Goal: Check status: Check status

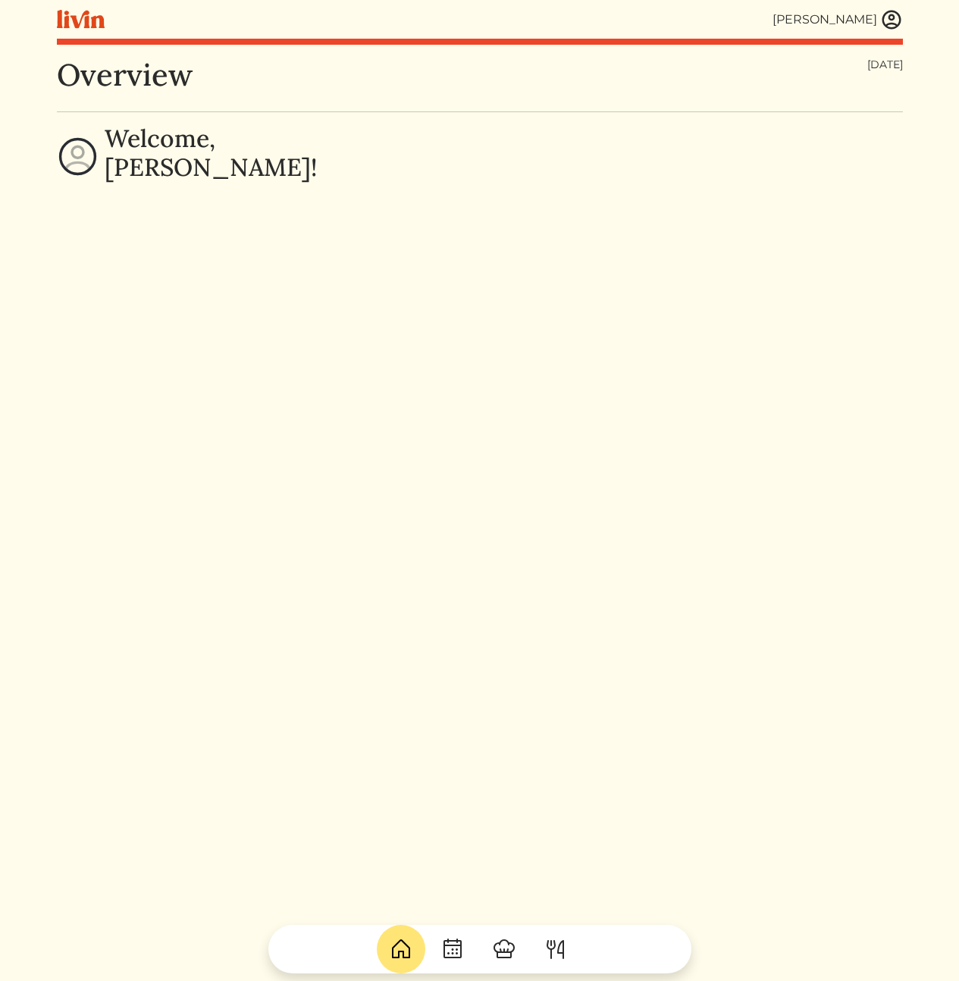
click at [903, 13] on div "[PERSON_NAME] [PERSON_NAME] Log out Dashboard Services Upcoming Completed Reque…" at bounding box center [480, 490] width 864 height 981
click at [892, 17] on img at bounding box center [891, 19] width 23 height 23
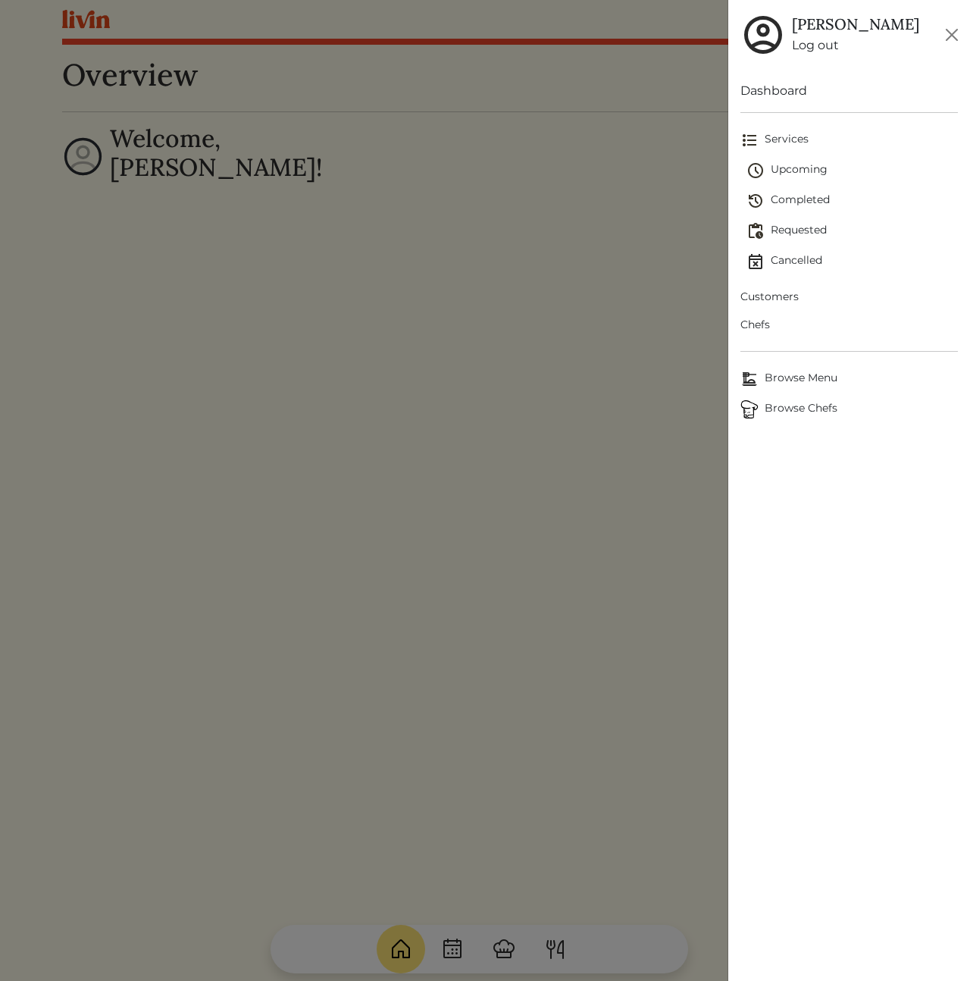
click at [784, 299] on span "Customers" at bounding box center [850, 297] width 218 height 16
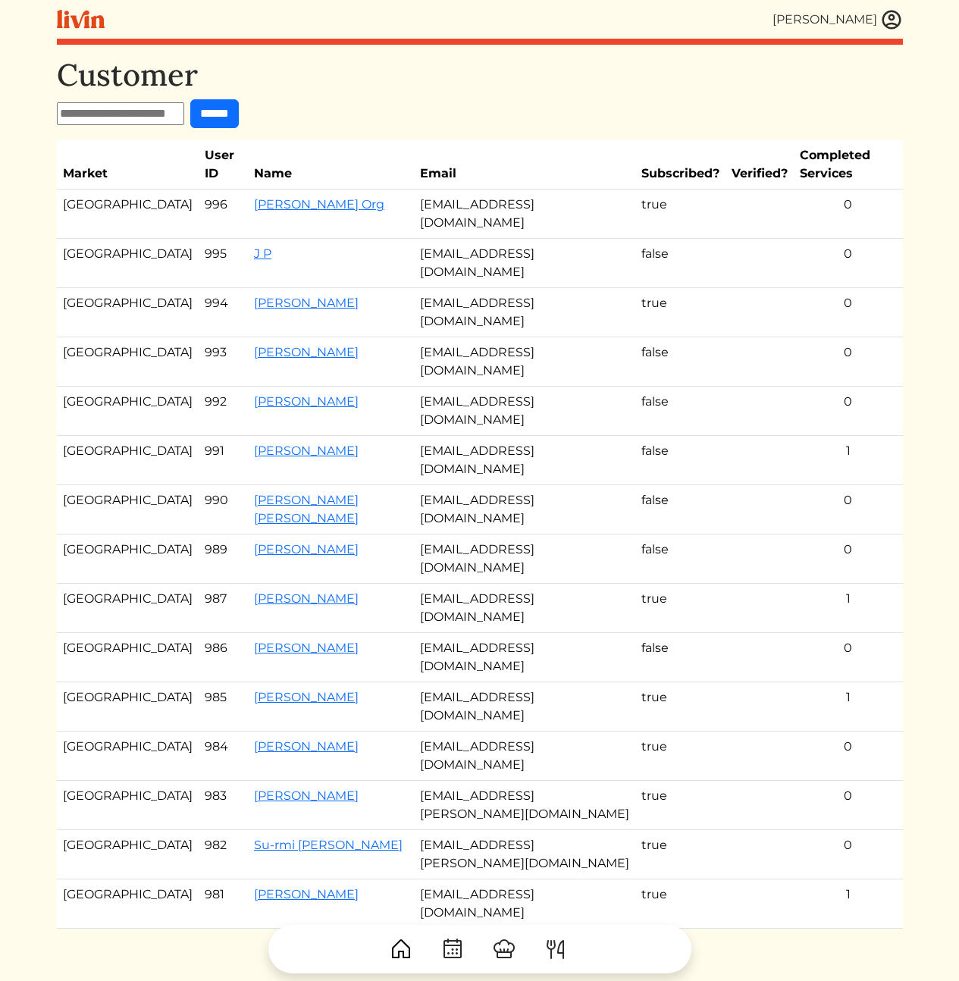
click at [171, 104] on input "text" at bounding box center [120, 113] width 127 height 23
paste input "**********"
type input "**********"
click at [239, 106] on input "******" at bounding box center [214, 113] width 49 height 29
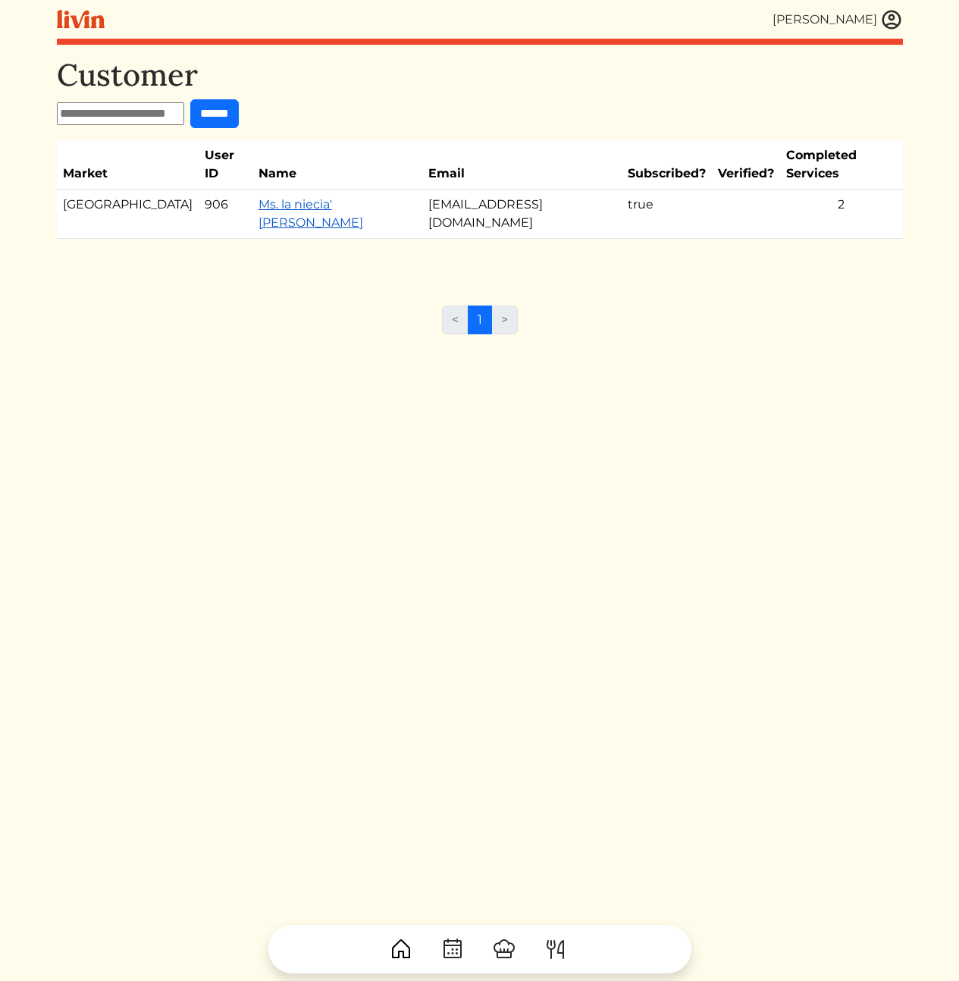
click at [310, 197] on link "Ms. la niecia' [PERSON_NAME]" at bounding box center [311, 213] width 105 height 33
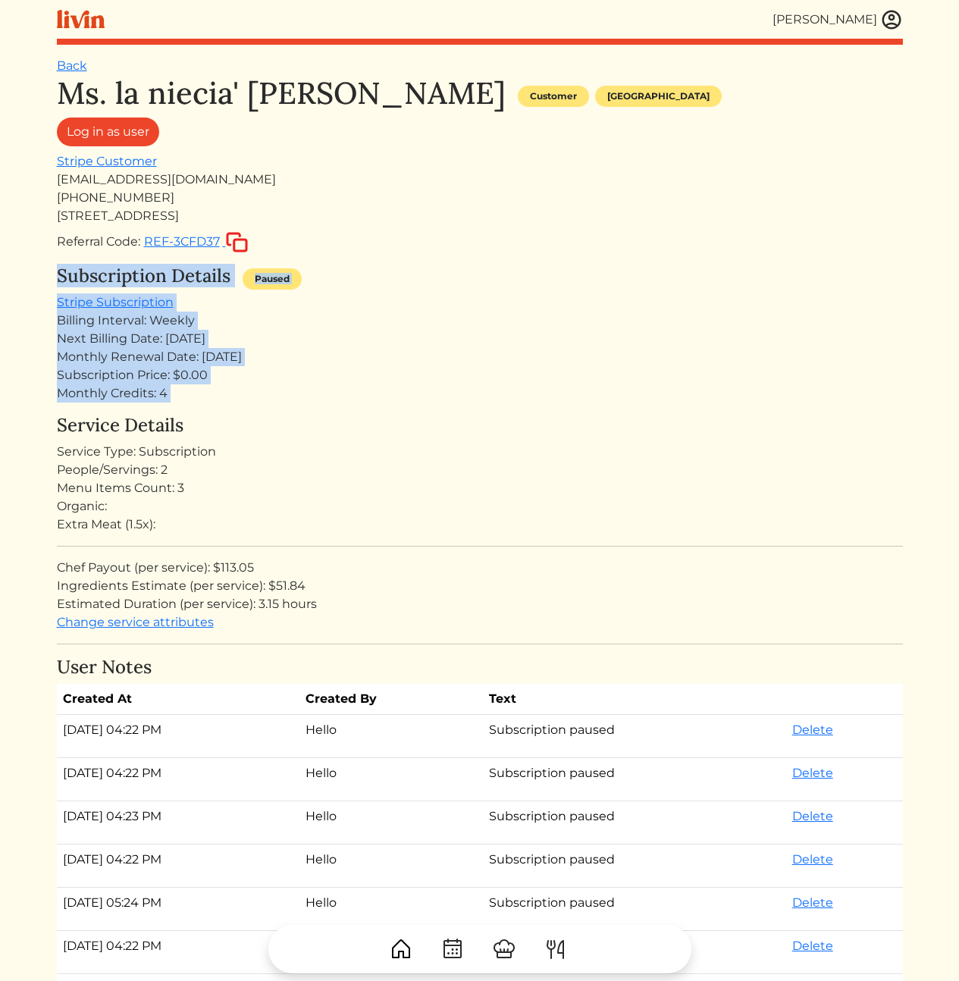
drag, startPoint x: 504, startPoint y: 233, endPoint x: 502, endPoint y: 459, distance: 225.9
click at [500, 451] on div "Ms. la niecia' [PERSON_NAME] Customer [GEOGRAPHIC_DATA] Log in as user Stripe C…" at bounding box center [480, 941] width 846 height 1733
drag, startPoint x: 534, startPoint y: 526, endPoint x: 481, endPoint y: 334, distance: 199.0
click at [481, 338] on div "Ms. la niecia' [PERSON_NAME] Customer [GEOGRAPHIC_DATA] Log in as user Stripe C…" at bounding box center [480, 941] width 846 height 1733
click at [481, 332] on div "Next Billing Date: [DATE]" at bounding box center [480, 339] width 846 height 18
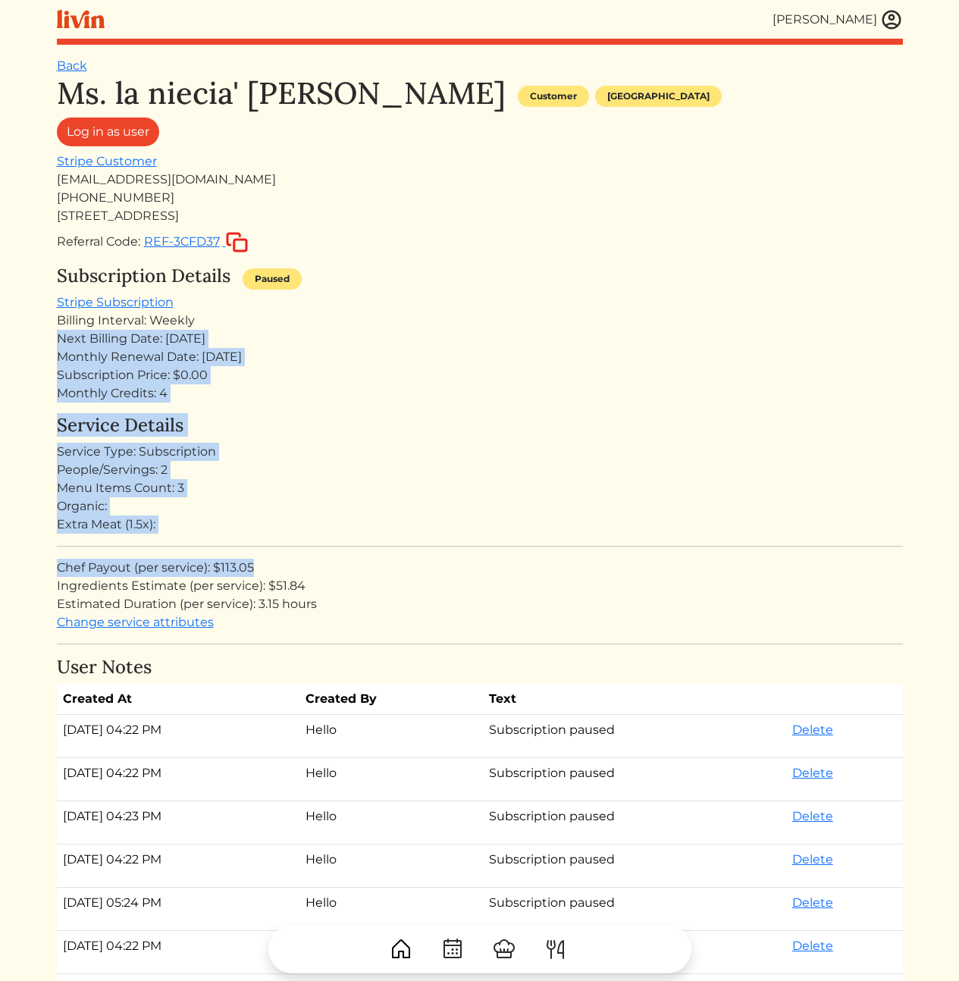
drag, startPoint x: 503, startPoint y: 316, endPoint x: 497, endPoint y: 583, distance: 266.9
click at [489, 566] on div "Ms. la niecia' [PERSON_NAME] Customer [GEOGRAPHIC_DATA] Log in as user Stripe C…" at bounding box center [480, 941] width 846 height 1733
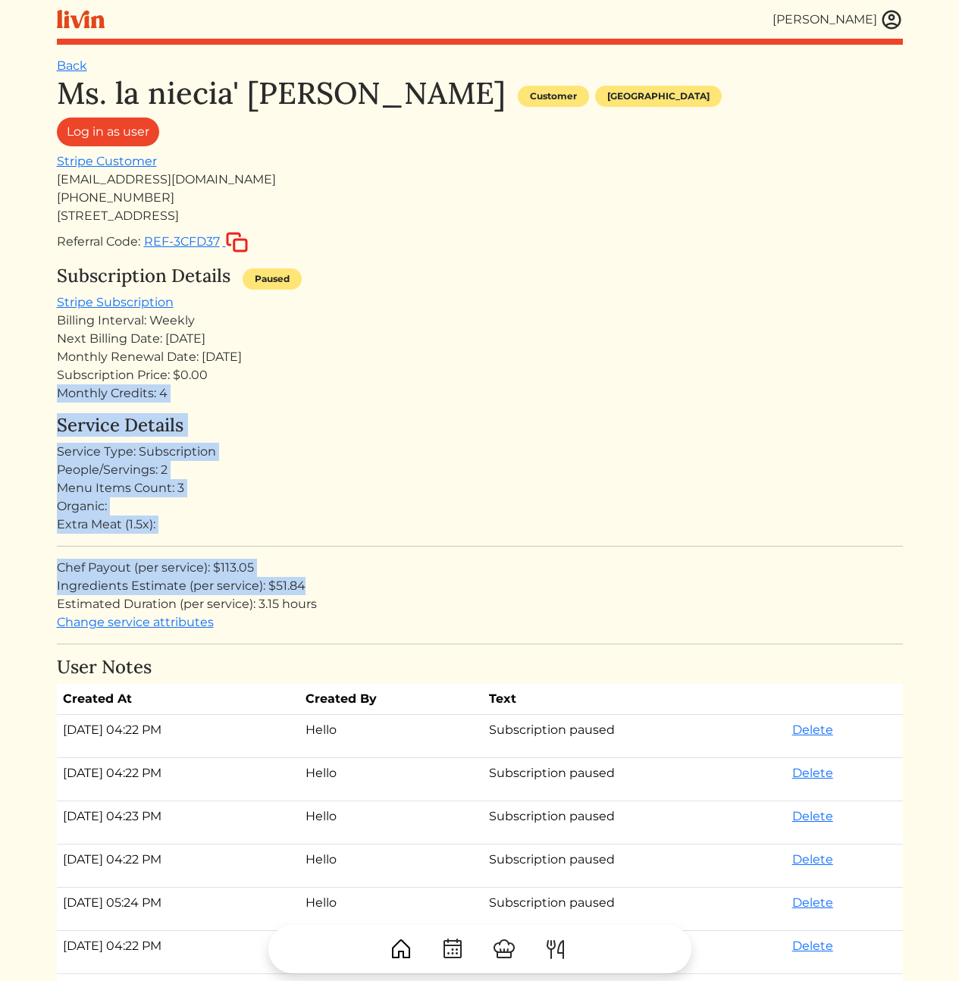
drag, startPoint x: 558, startPoint y: 591, endPoint x: 485, endPoint y: 339, distance: 262.0
click at [486, 341] on div "Ms. la niecia' [PERSON_NAME] Customer [GEOGRAPHIC_DATA] Log in as user Stripe C…" at bounding box center [480, 941] width 846 height 1733
click at [485, 339] on div "Next Billing Date: [DATE]" at bounding box center [480, 339] width 846 height 18
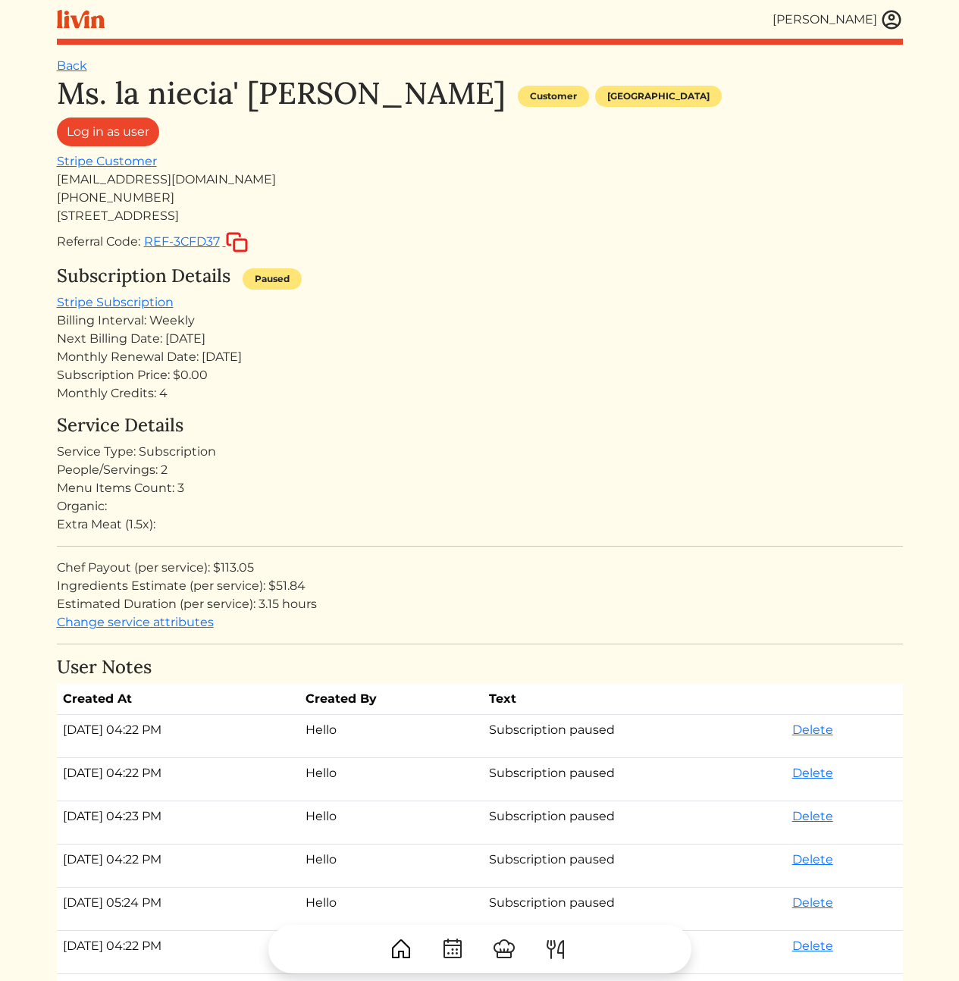
click at [321, 415] on h4 "Service Details" at bounding box center [480, 426] width 846 height 22
click at [409, 400] on div "Monthly Credits: 4" at bounding box center [480, 393] width 846 height 18
